Goal: Navigation & Orientation: Go to known website

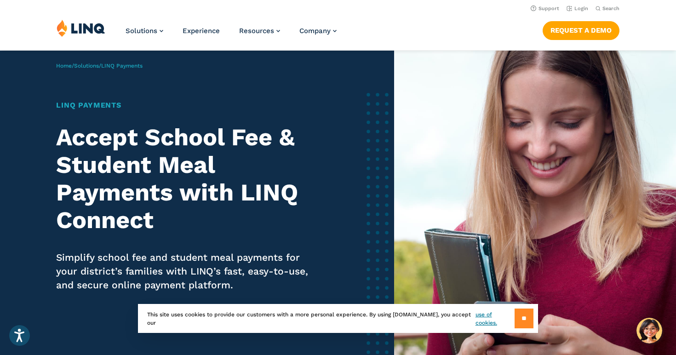
click at [527, 318] on input "**" at bounding box center [524, 319] width 19 height 20
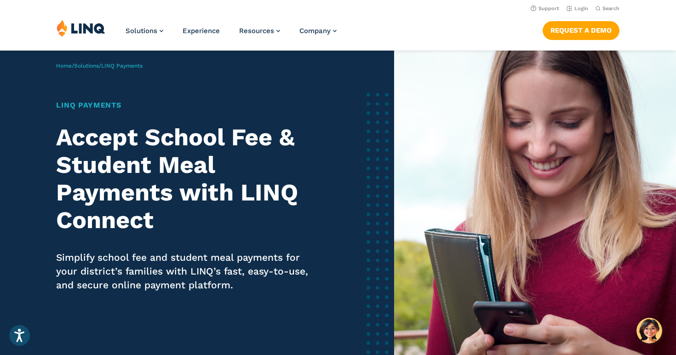
click at [406, 299] on img at bounding box center [535, 213] width 282 height 324
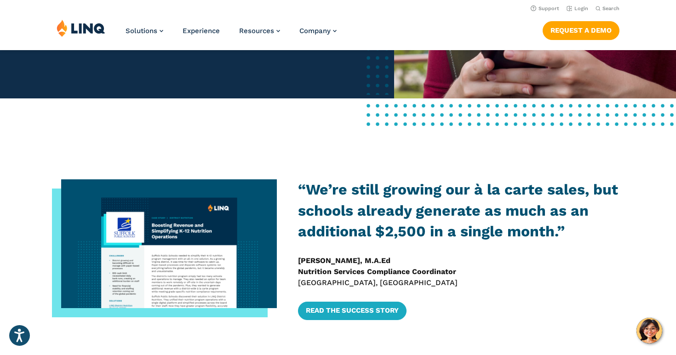
scroll to position [225, 0]
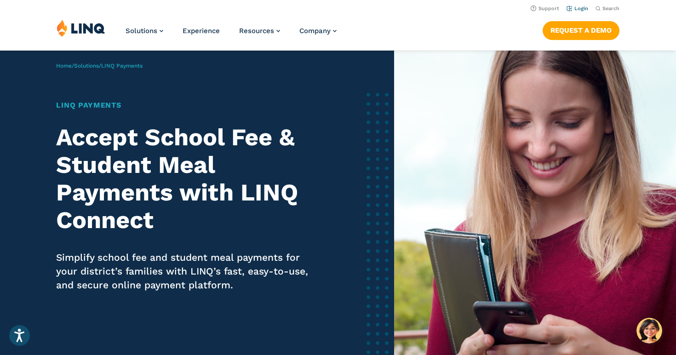
click at [580, 9] on link "Login" at bounding box center [577, 9] width 22 height 6
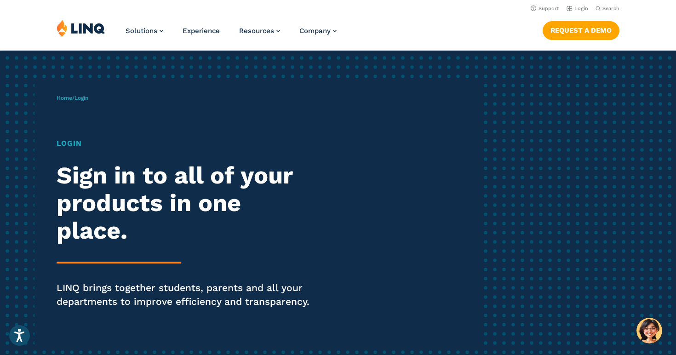
click at [117, 125] on div "Home / Login Login Sign in to all of your products in one place. LINQ brings to…" at bounding box center [268, 214] width 423 height 263
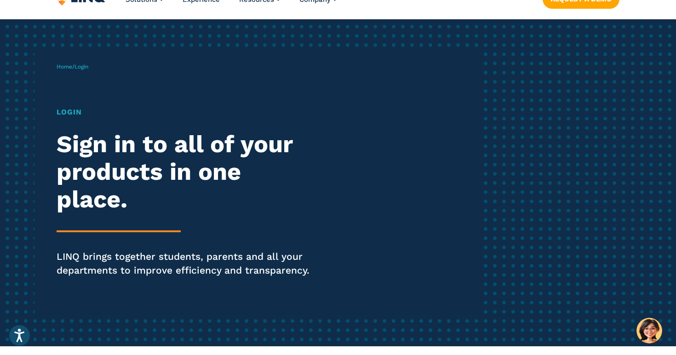
click at [72, 114] on h1 "Login" at bounding box center [187, 112] width 260 height 11
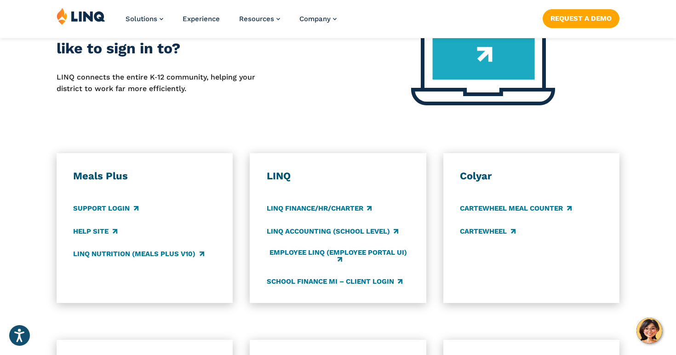
scroll to position [451, 0]
